Goal: Task Accomplishment & Management: Manage account settings

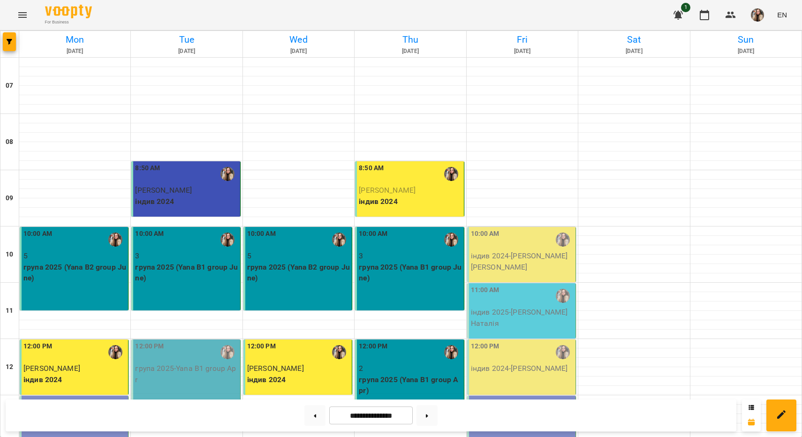
click at [508, 261] on p "індив 2024 - Томашевський [PERSON_NAME]" at bounding box center [522, 261] width 103 height 22
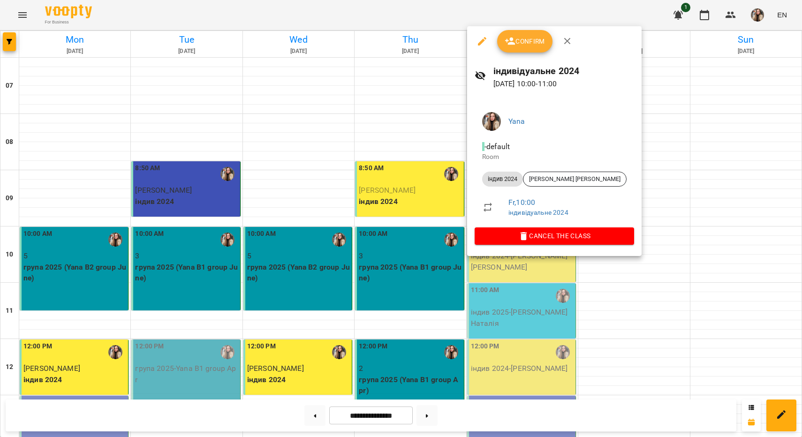
click at [539, 41] on span "Confirm" at bounding box center [525, 41] width 40 height 11
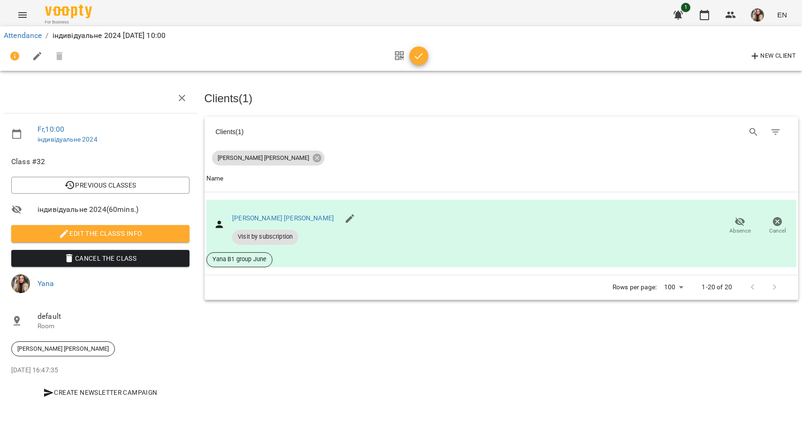
click at [419, 58] on icon "button" at bounding box center [418, 56] width 11 height 11
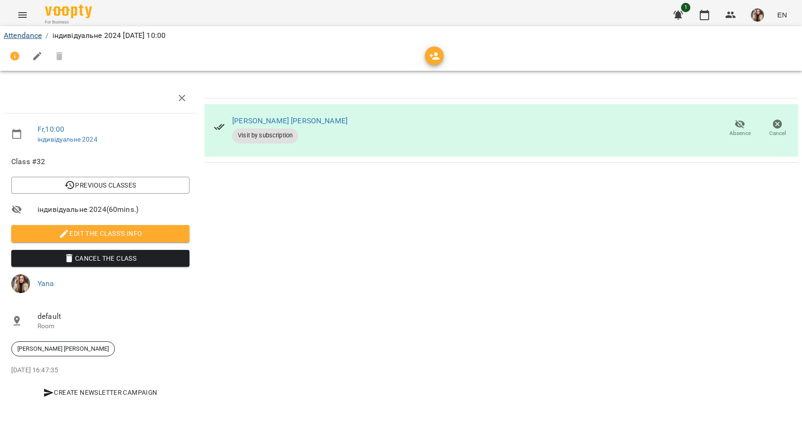
click at [34, 36] on link "Attendance" at bounding box center [23, 35] width 38 height 9
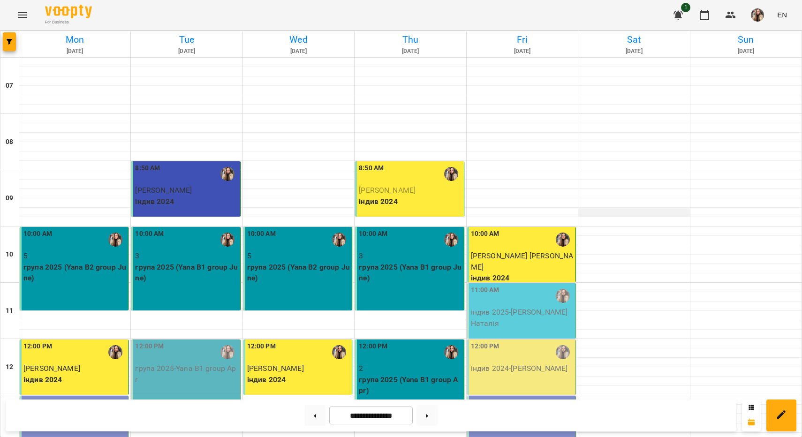
scroll to position [95, 0]
click at [545, 363] on p "індив 2024 - [PERSON_NAME] [PERSON_NAME]" at bounding box center [522, 368] width 103 height 11
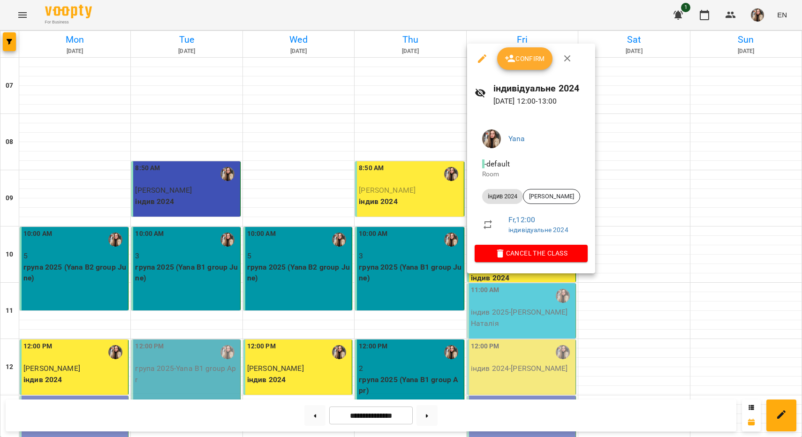
click at [541, 55] on span "Confirm" at bounding box center [525, 58] width 40 height 11
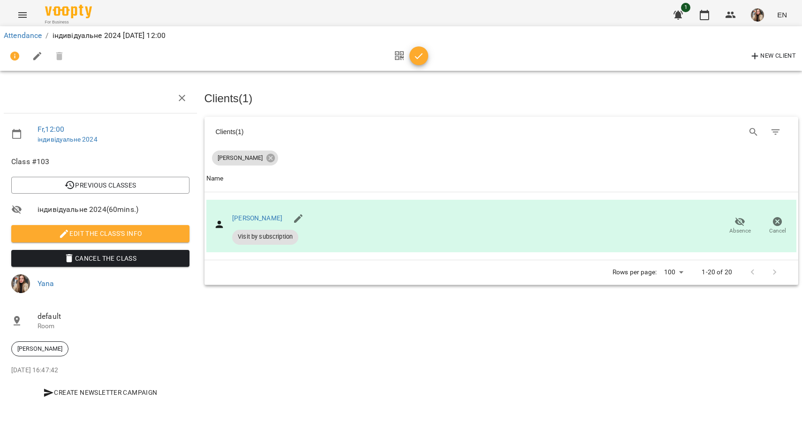
click at [421, 52] on icon "button" at bounding box center [418, 56] width 11 height 11
